Goal: Navigation & Orientation: Find specific page/section

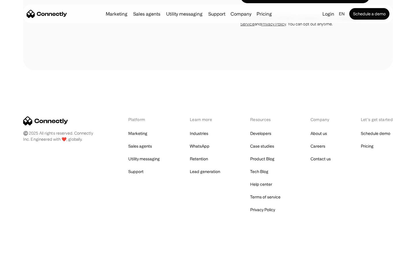
scroll to position [1093, 0]
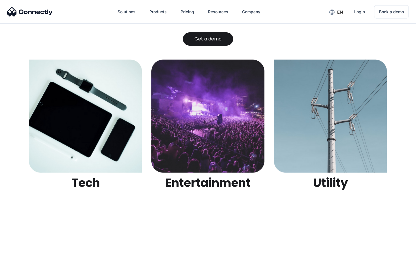
scroll to position [1822, 0]
